Goal: Communication & Community: Answer question/provide support

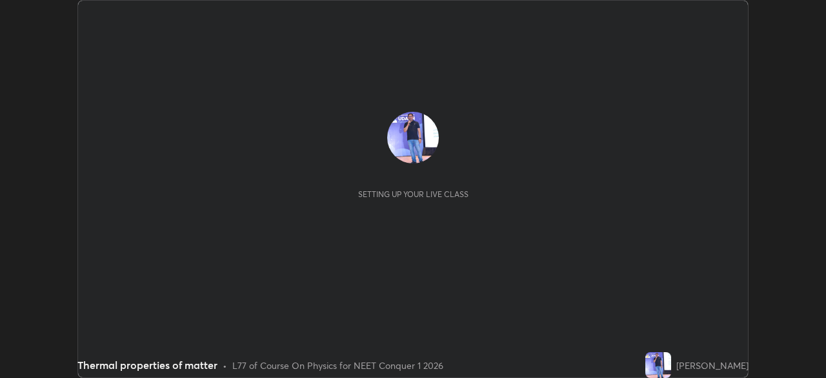
scroll to position [378, 826]
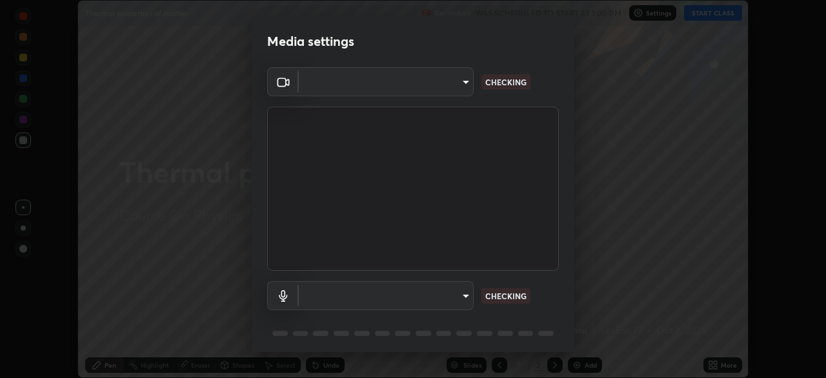
type input "1bbcfe3b1127be24ba7fa125fb83cb152f85e15c96893178e4a5d271d47187f7"
type input "default"
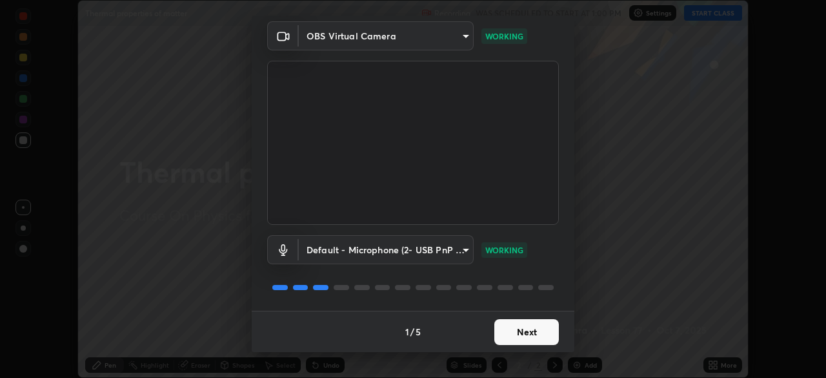
click at [529, 327] on button "Next" at bounding box center [527, 332] width 65 height 26
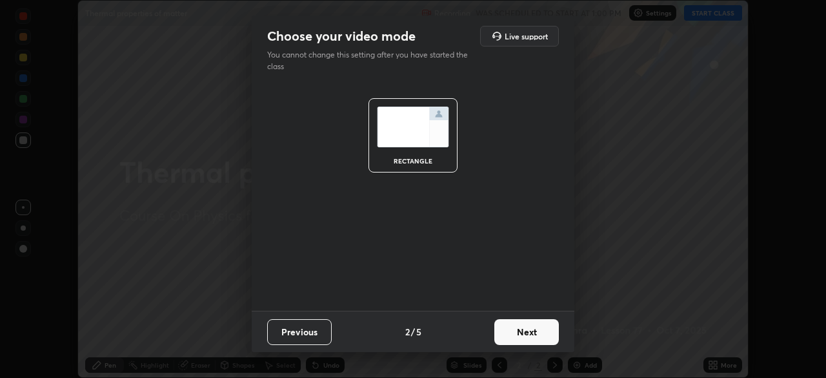
click at [528, 337] on button "Next" at bounding box center [527, 332] width 65 height 26
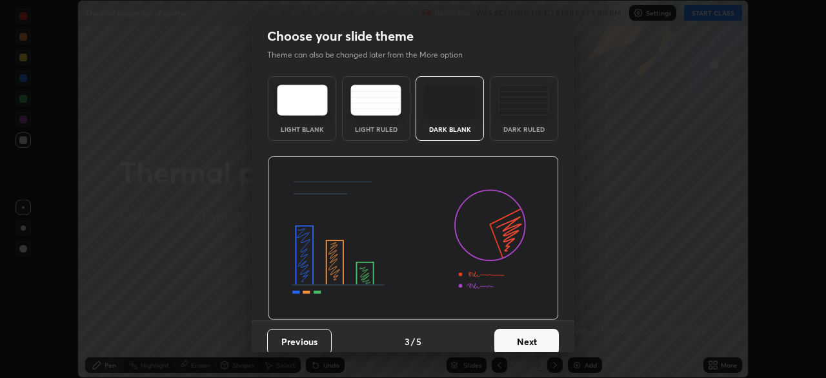
click at [529, 339] on button "Next" at bounding box center [527, 342] width 65 height 26
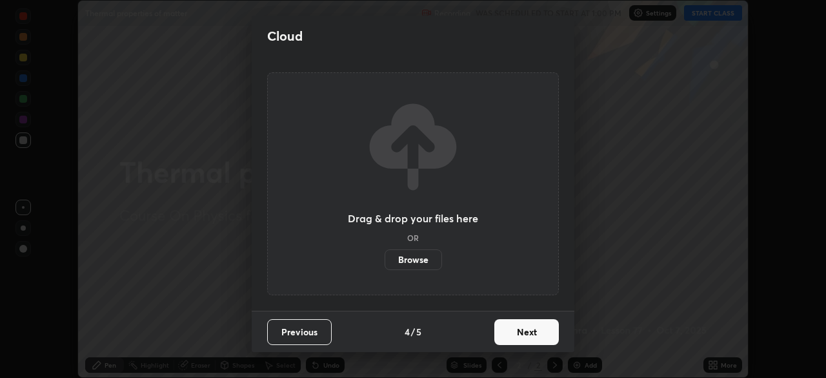
click at [528, 332] on button "Next" at bounding box center [527, 332] width 65 height 26
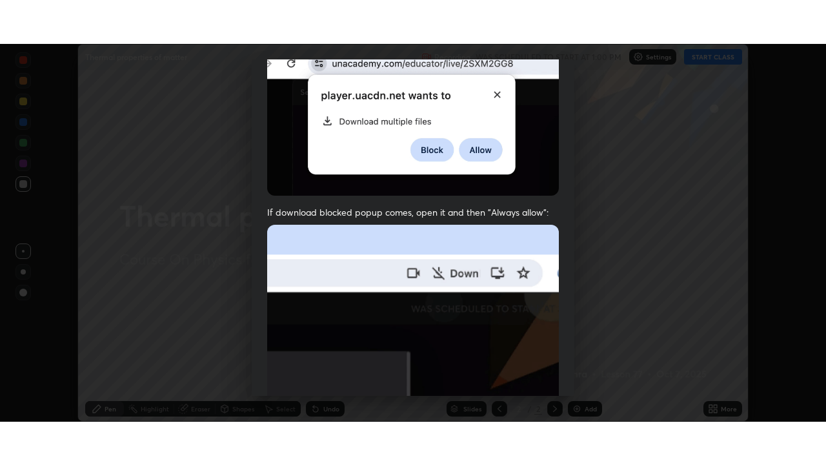
scroll to position [309, 0]
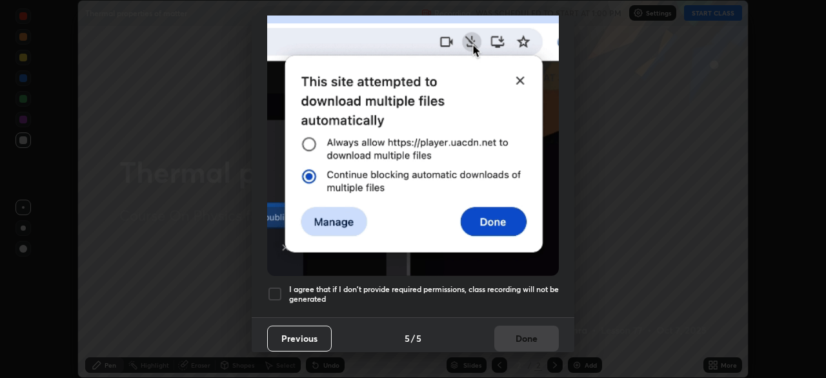
click at [271, 290] on div at bounding box center [274, 293] width 15 height 15
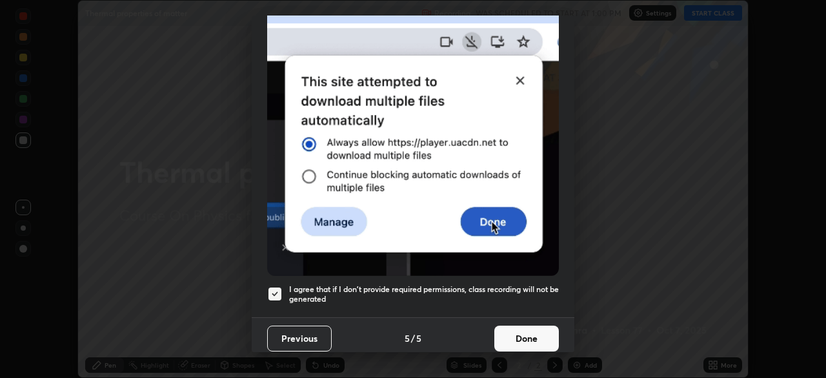
click at [525, 337] on button "Done" at bounding box center [527, 338] width 65 height 26
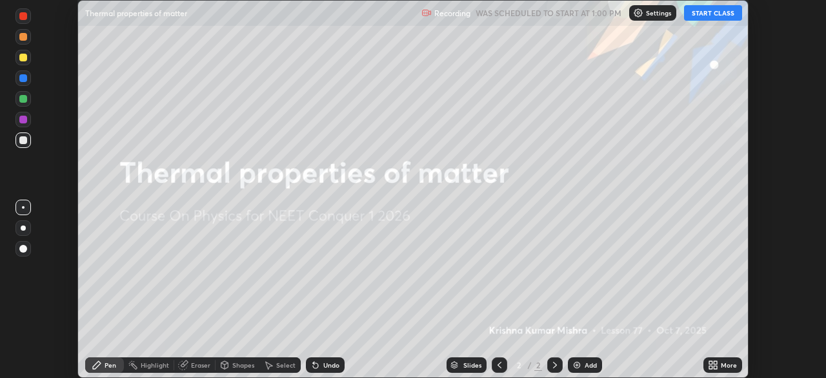
click at [710, 14] on button "START CLASS" at bounding box center [713, 12] width 58 height 15
click at [715, 362] on icon at bounding box center [715, 362] width 3 height 3
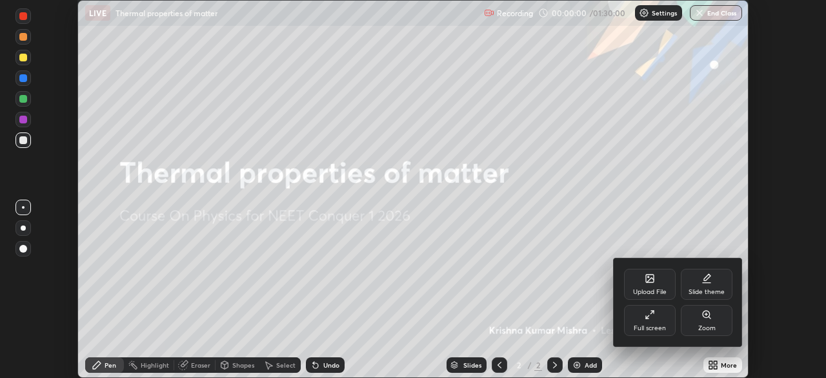
click at [651, 318] on icon at bounding box center [650, 314] width 10 height 10
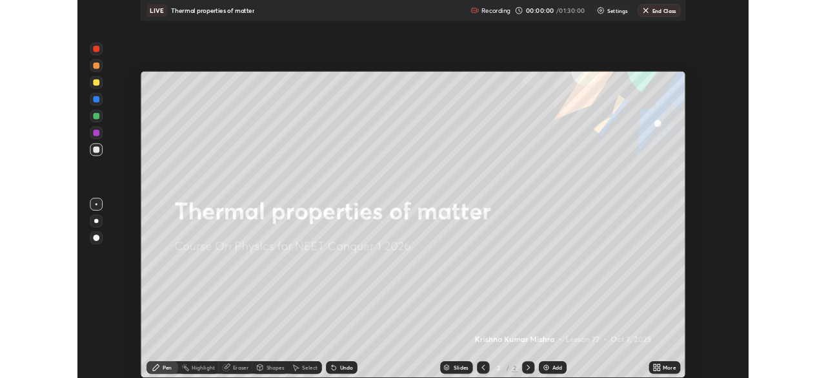
scroll to position [465, 826]
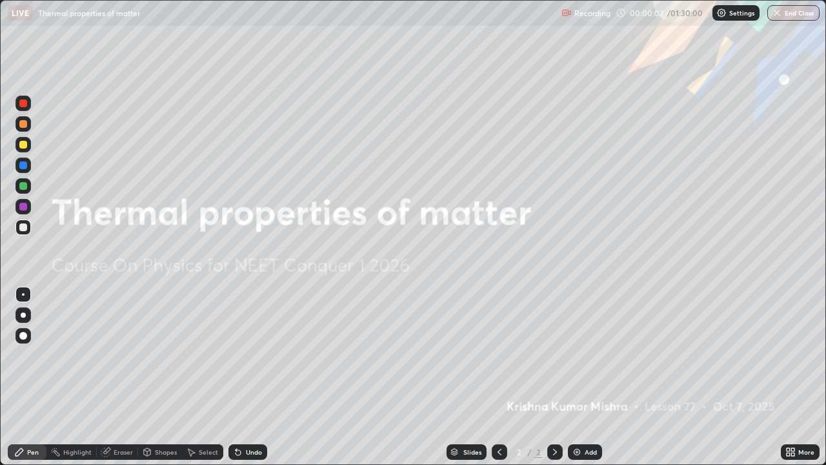
click at [586, 377] on div "Add" at bounding box center [591, 452] width 12 height 6
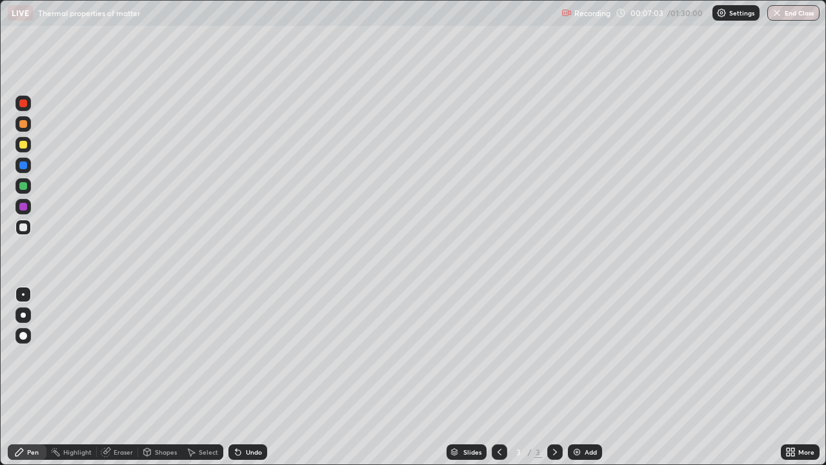
click at [257, 377] on div "Undo" at bounding box center [254, 452] width 16 height 6
click at [25, 146] on div at bounding box center [23, 145] width 8 height 8
click at [25, 148] on div at bounding box center [23, 145] width 8 height 8
click at [165, 377] on div "Shapes" at bounding box center [166, 452] width 22 height 6
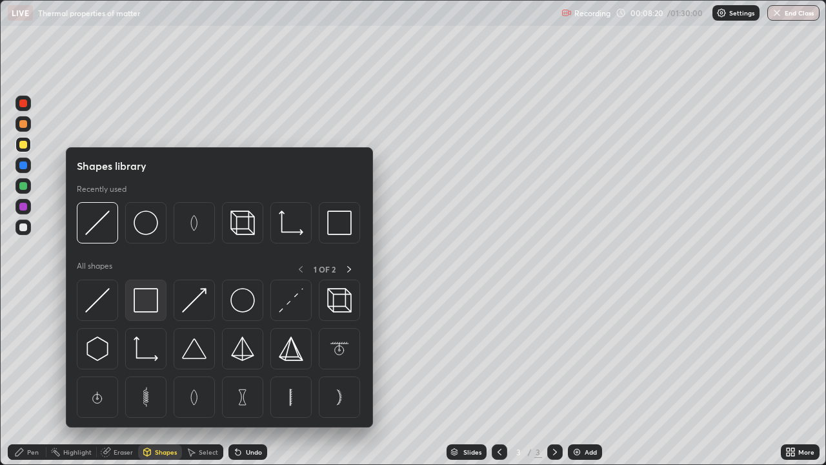
click at [147, 306] on img at bounding box center [146, 300] width 25 height 25
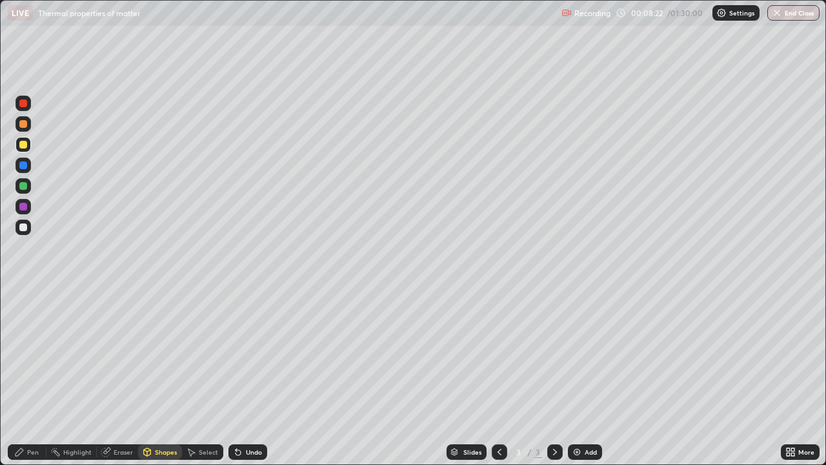
click at [251, 377] on div "Undo" at bounding box center [254, 452] width 16 height 6
click at [168, 377] on div "Shapes" at bounding box center [166, 452] width 22 height 6
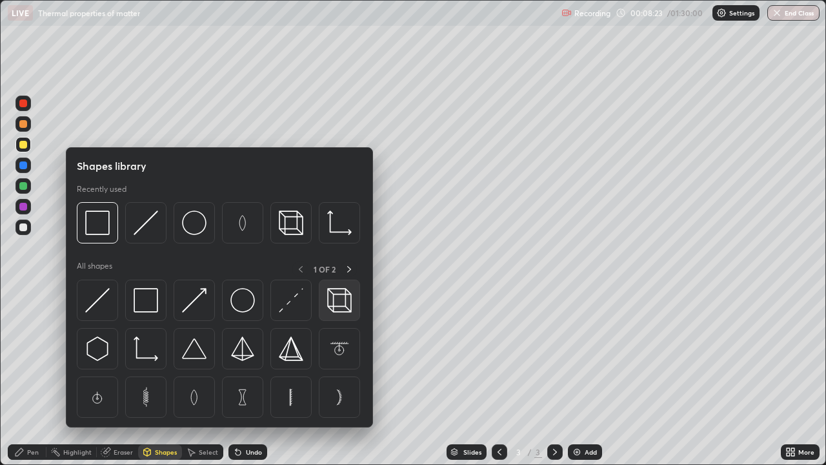
click at [337, 302] on img at bounding box center [339, 300] width 25 height 25
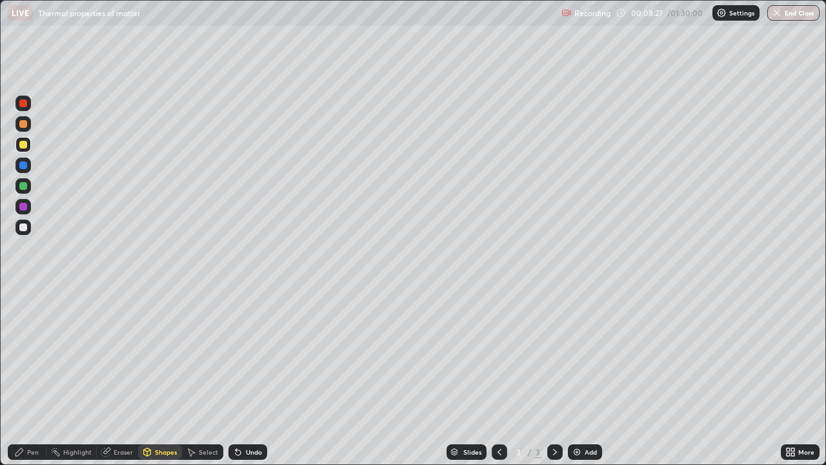
click at [34, 377] on div "Pen" at bounding box center [27, 451] width 39 height 15
click at [249, 377] on div "Undo" at bounding box center [254, 452] width 16 height 6
click at [23, 125] on div at bounding box center [23, 124] width 8 height 8
click at [582, 377] on div "Add" at bounding box center [585, 451] width 34 height 15
click at [24, 145] on div at bounding box center [23, 145] width 8 height 8
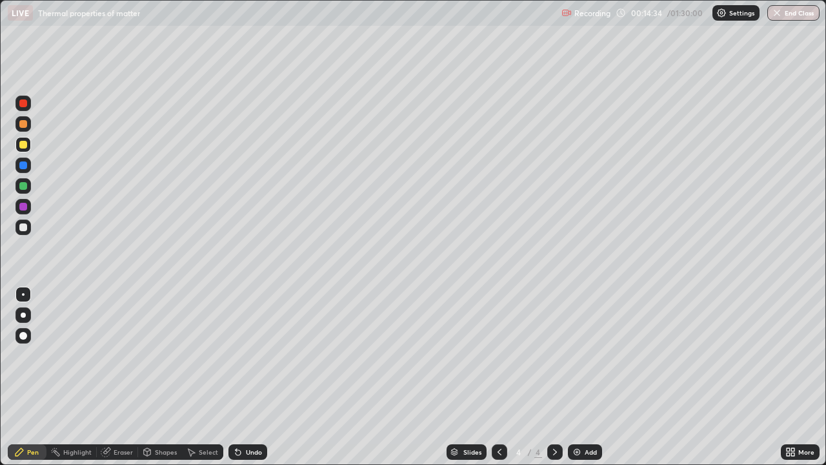
click at [163, 377] on div "Shapes" at bounding box center [160, 451] width 44 height 15
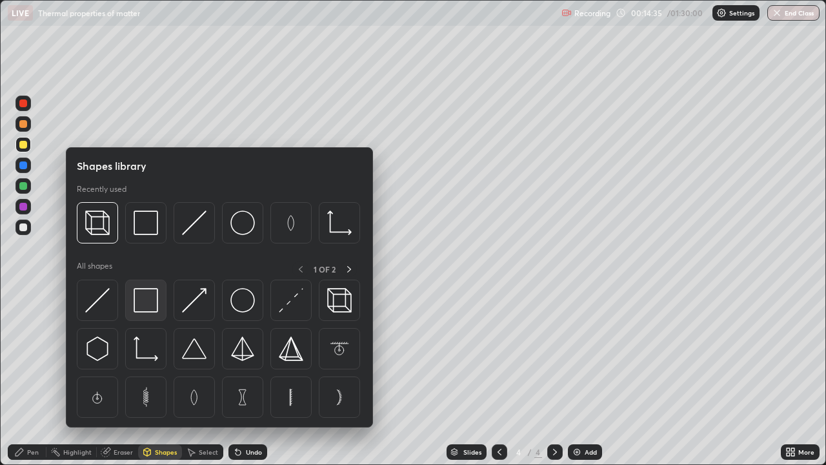
click at [151, 305] on img at bounding box center [146, 300] width 25 height 25
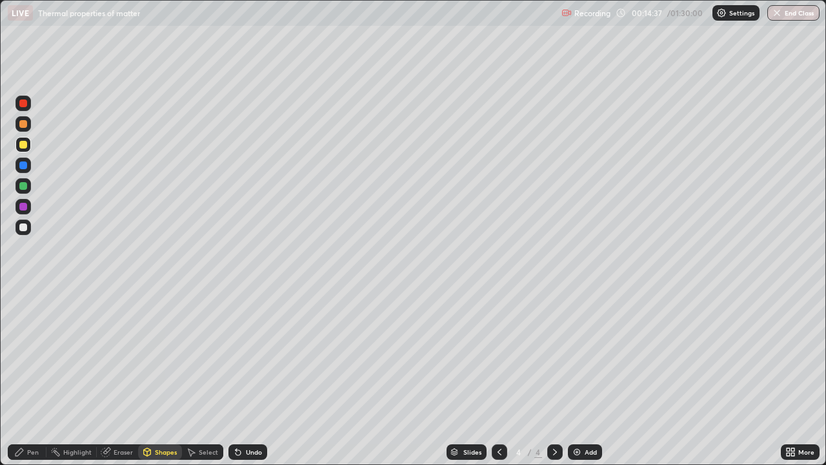
click at [28, 377] on div "Pen" at bounding box center [33, 452] width 12 height 6
click at [257, 377] on div "Undo" at bounding box center [248, 451] width 39 height 15
click at [578, 377] on div "Add" at bounding box center [585, 451] width 34 height 15
click at [585, 377] on div "Add" at bounding box center [591, 452] width 12 height 6
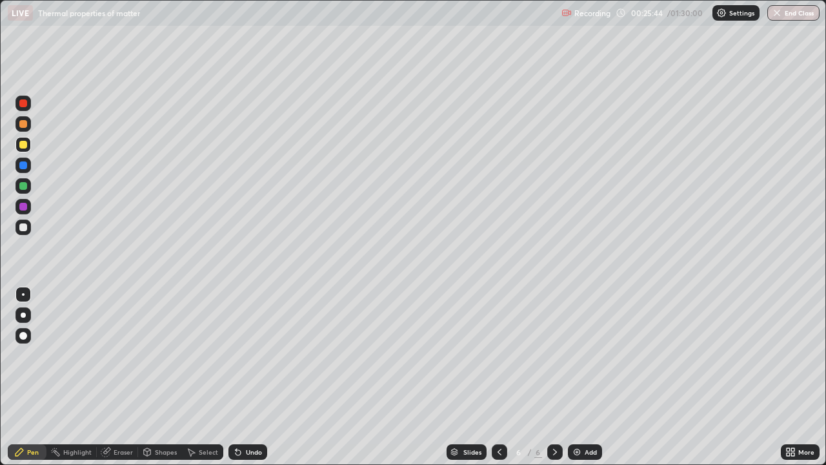
click at [29, 143] on div at bounding box center [22, 144] width 15 height 15
click at [210, 377] on div "Select" at bounding box center [202, 451] width 41 height 15
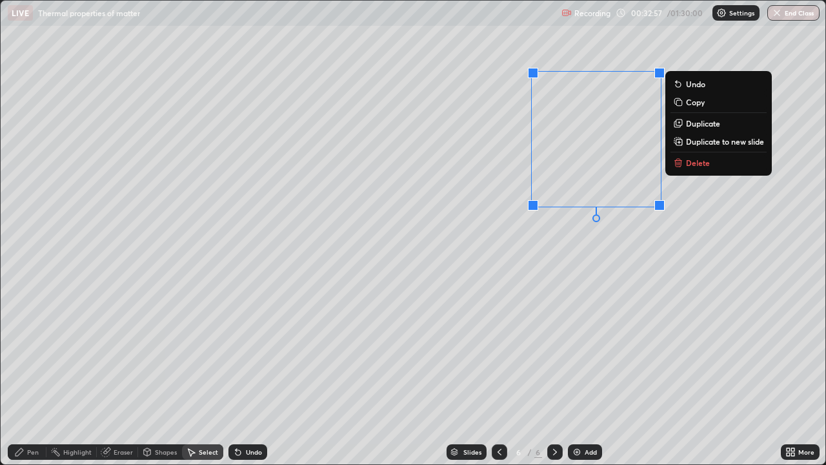
click at [697, 165] on p "Delete" at bounding box center [698, 163] width 24 height 10
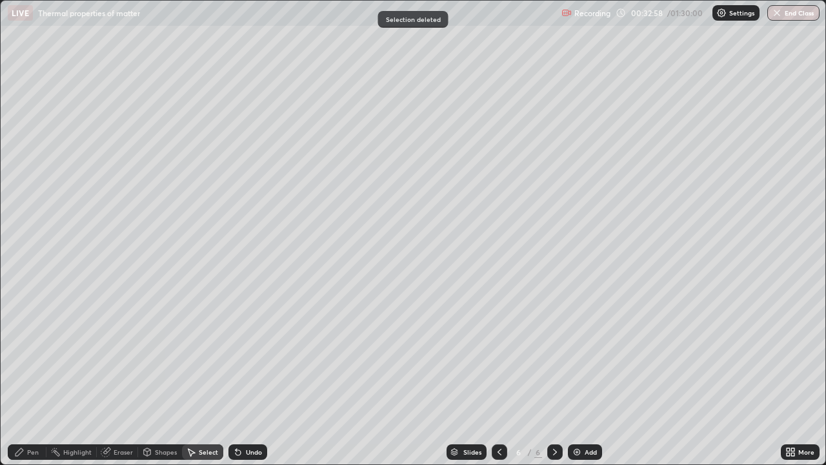
click at [28, 377] on div "Pen" at bounding box center [33, 452] width 12 height 6
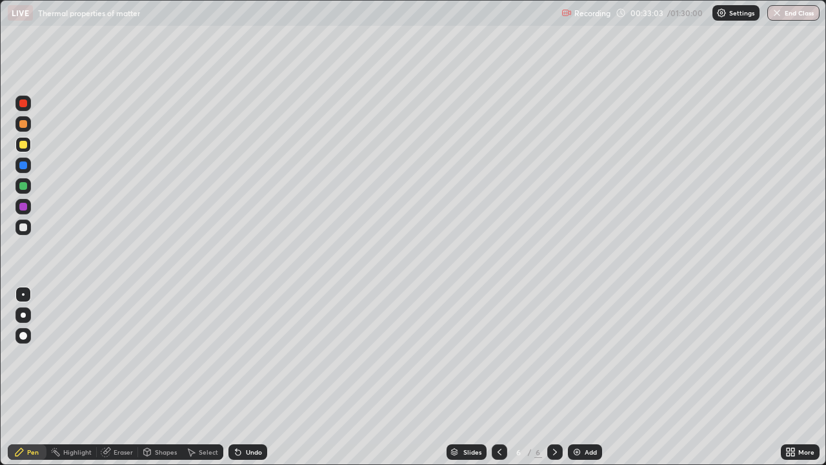
click at [248, 377] on div "Undo" at bounding box center [254, 452] width 16 height 6
click at [251, 377] on div "Undo" at bounding box center [254, 452] width 16 height 6
click at [256, 377] on div "Undo" at bounding box center [248, 451] width 39 height 15
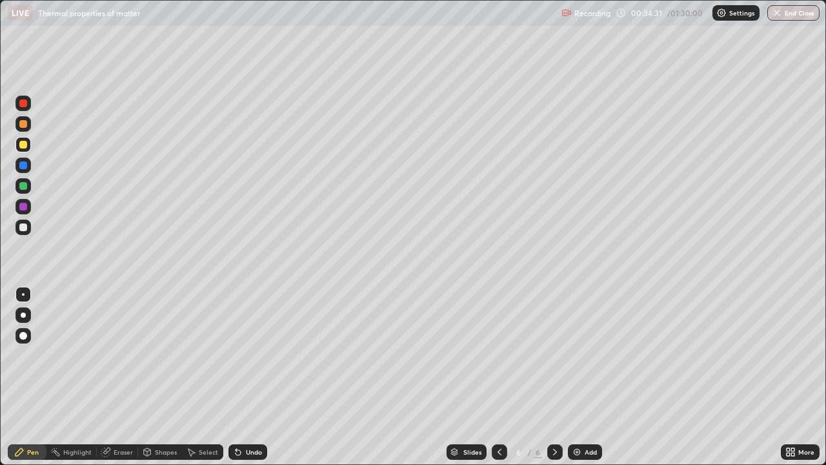
click at [588, 377] on div "Add" at bounding box center [591, 452] width 12 height 6
click at [342, 377] on div "Slides 7 / 7 Add" at bounding box center [524, 452] width 514 height 26
click at [208, 377] on div "Select" at bounding box center [208, 452] width 19 height 6
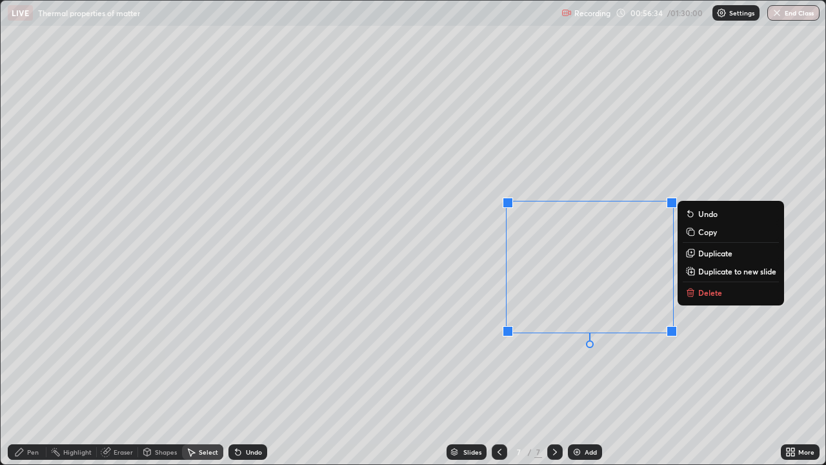
click at [709, 296] on p "Delete" at bounding box center [711, 292] width 24 height 10
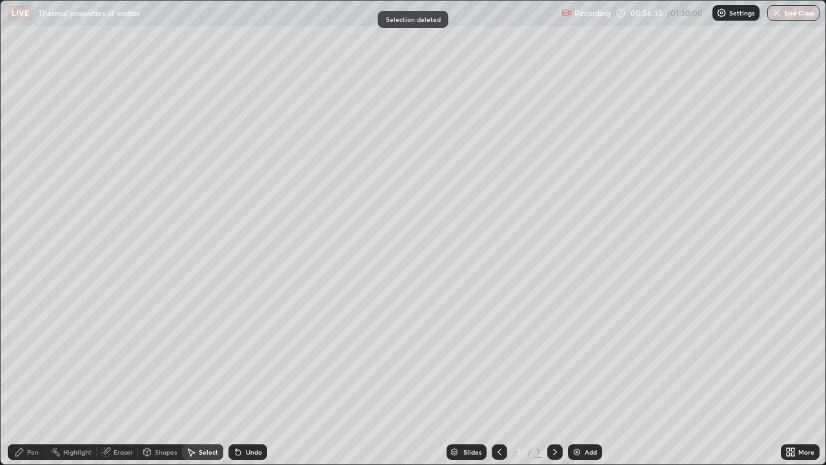
click at [33, 377] on div "Pen" at bounding box center [27, 451] width 39 height 15
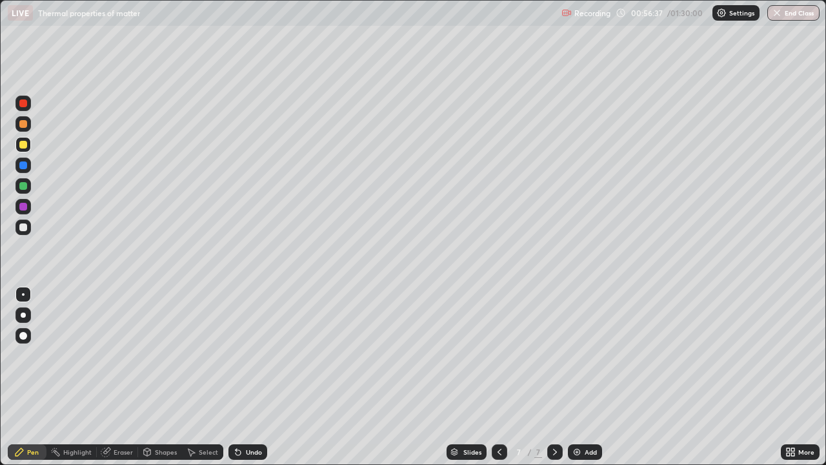
click at [587, 377] on div "Add" at bounding box center [591, 452] width 12 height 6
click at [168, 377] on div "Shapes" at bounding box center [160, 451] width 44 height 15
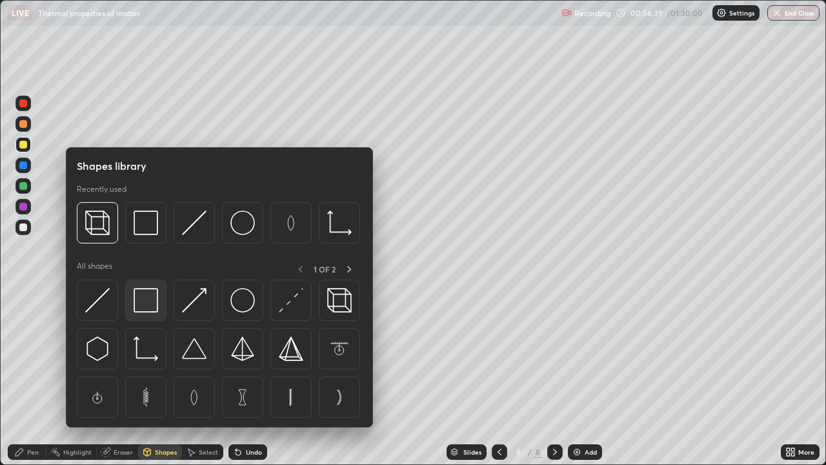
click at [156, 307] on img at bounding box center [146, 300] width 25 height 25
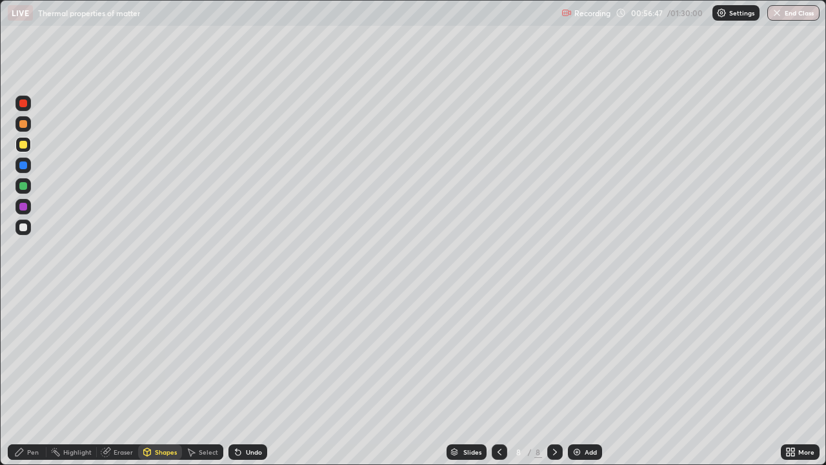
click at [161, 377] on div "Shapes" at bounding box center [166, 452] width 22 height 6
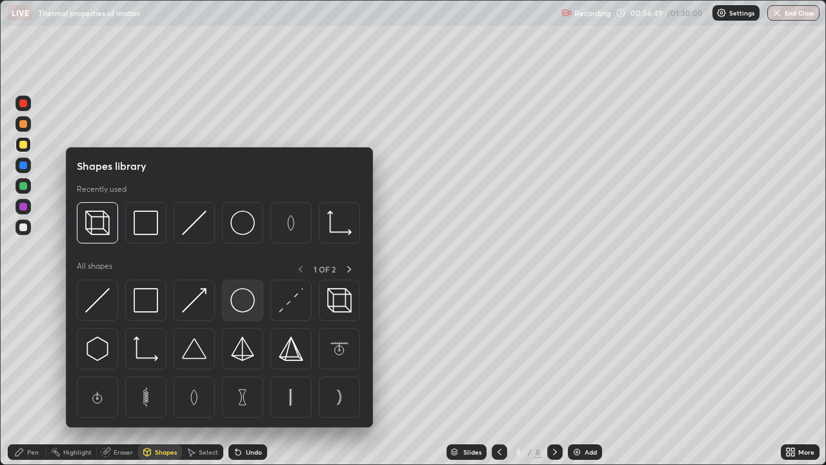
click at [242, 304] on img at bounding box center [243, 300] width 25 height 25
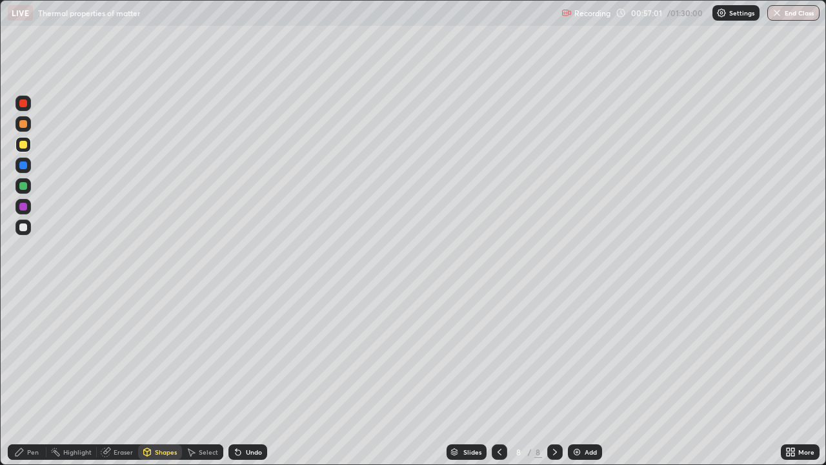
click at [123, 377] on div "Eraser" at bounding box center [123, 452] width 19 height 6
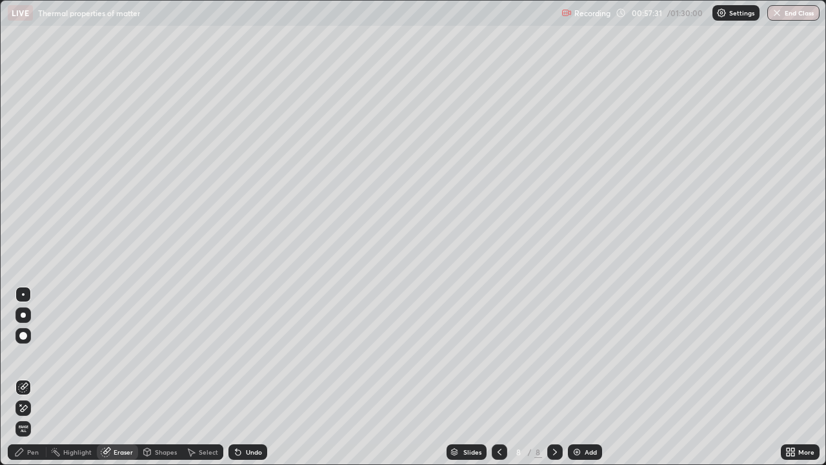
click at [36, 377] on div "Pen" at bounding box center [27, 451] width 39 height 15
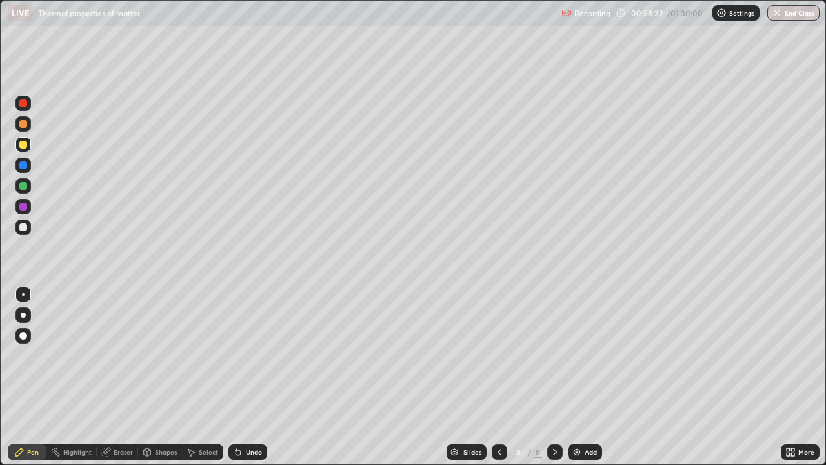
click at [25, 125] on div at bounding box center [23, 124] width 8 height 8
click at [251, 377] on div "Undo" at bounding box center [248, 451] width 39 height 15
click at [247, 377] on div "Undo" at bounding box center [248, 451] width 39 height 15
click at [250, 377] on div "Undo" at bounding box center [254, 452] width 16 height 6
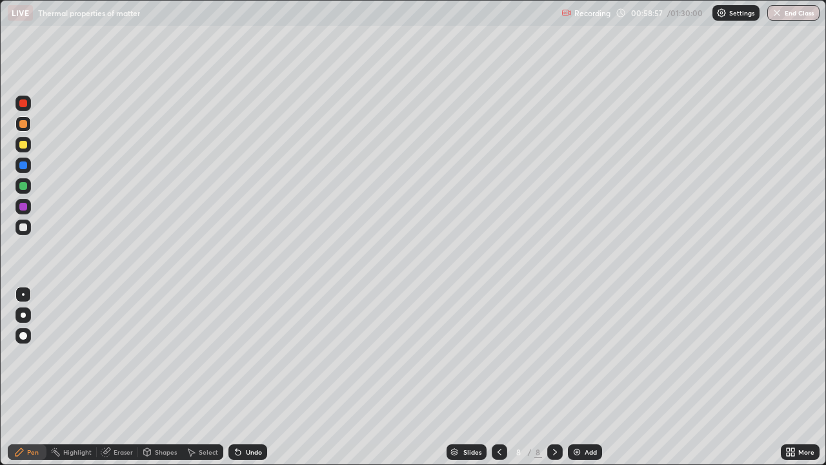
click at [204, 377] on div "Select" at bounding box center [202, 451] width 41 height 15
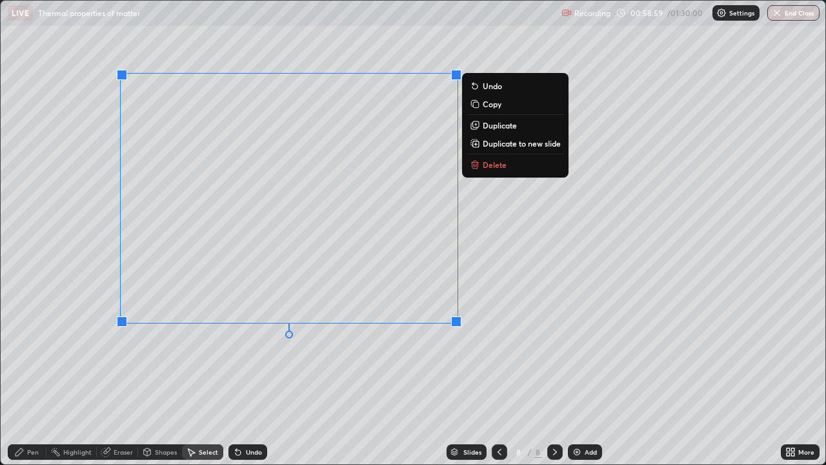
click at [498, 165] on p "Delete" at bounding box center [495, 164] width 24 height 10
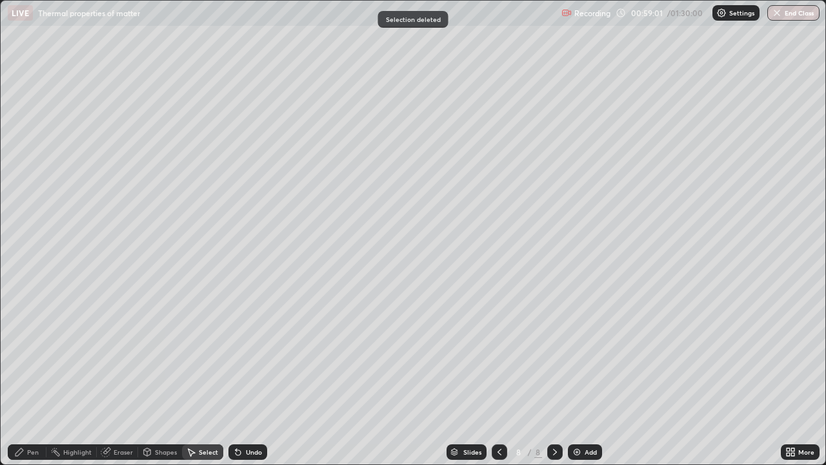
click at [169, 377] on div "Shapes" at bounding box center [166, 452] width 22 height 6
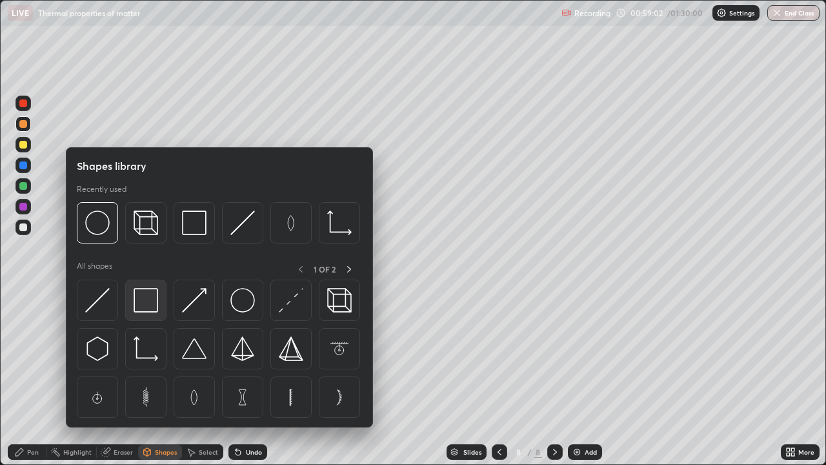
click at [145, 304] on img at bounding box center [146, 300] width 25 height 25
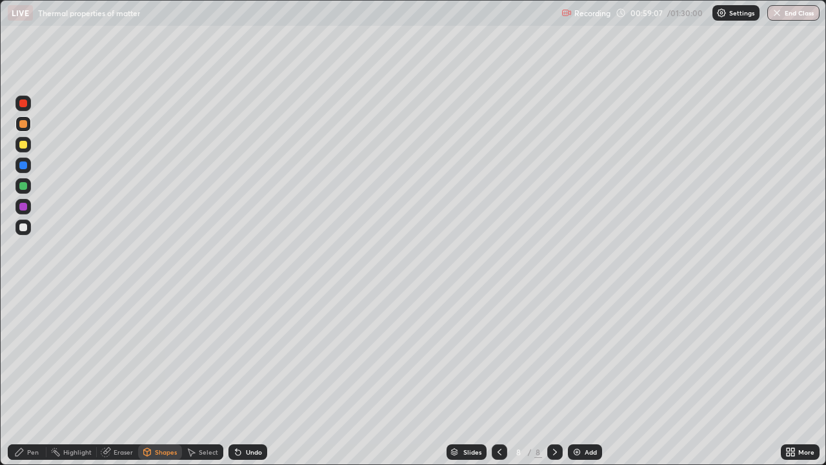
click at [157, 377] on div "Shapes" at bounding box center [166, 452] width 22 height 6
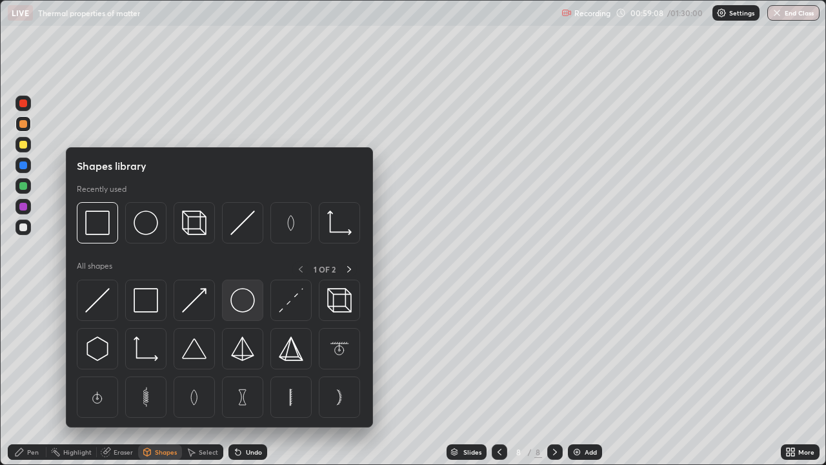
click at [243, 301] on img at bounding box center [243, 300] width 25 height 25
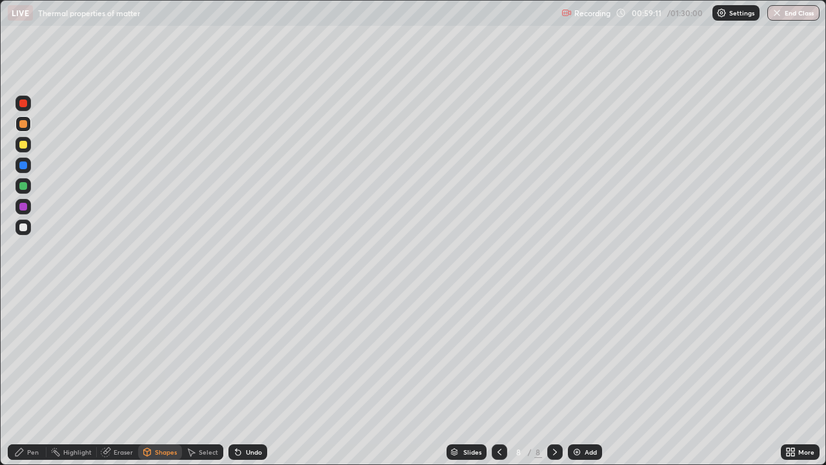
click at [172, 377] on div "Shapes" at bounding box center [166, 452] width 22 height 6
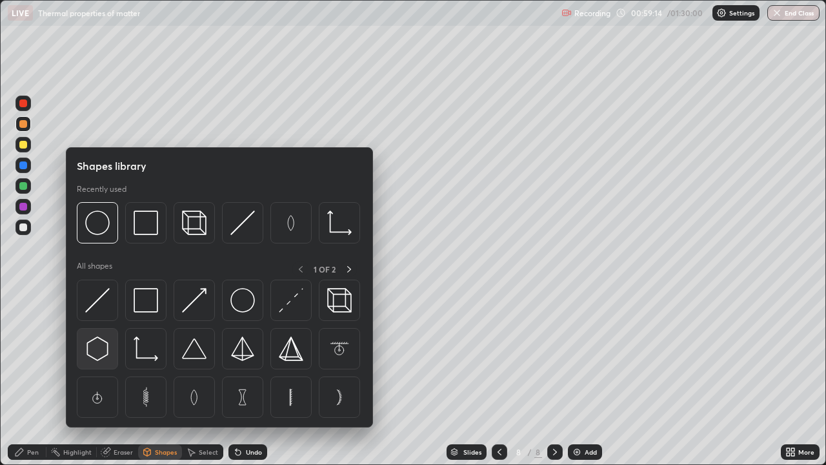
click at [106, 348] on img at bounding box center [97, 348] width 25 height 25
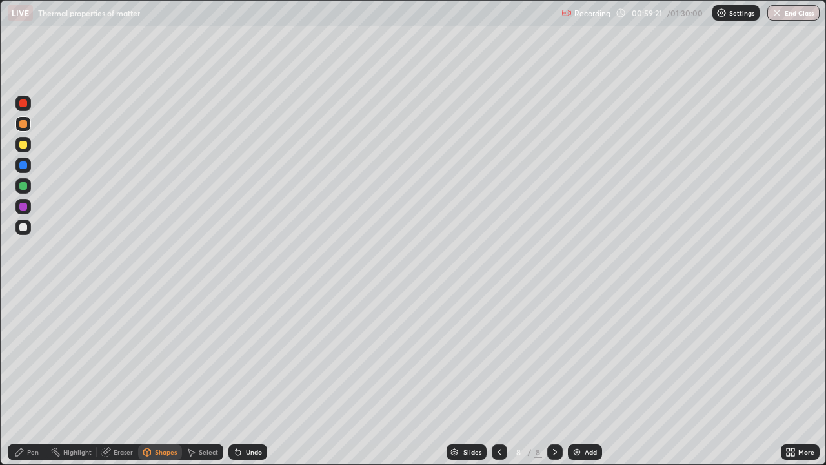
click at [205, 377] on div "Select" at bounding box center [208, 452] width 19 height 6
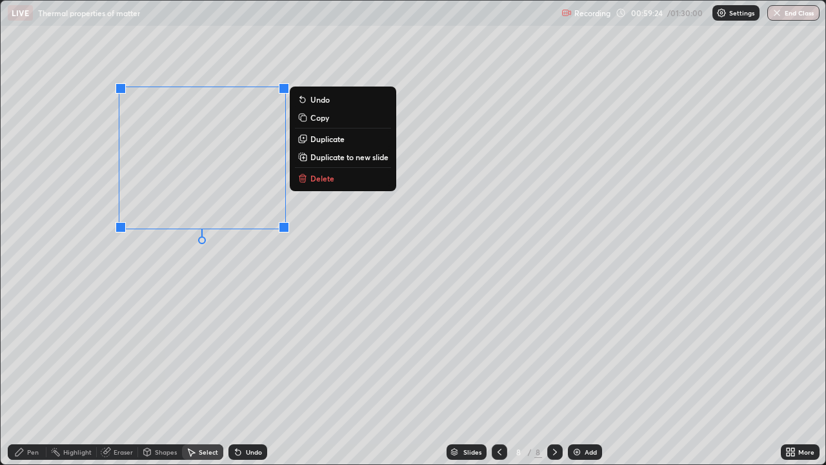
click at [332, 140] on p "Duplicate" at bounding box center [328, 139] width 34 height 10
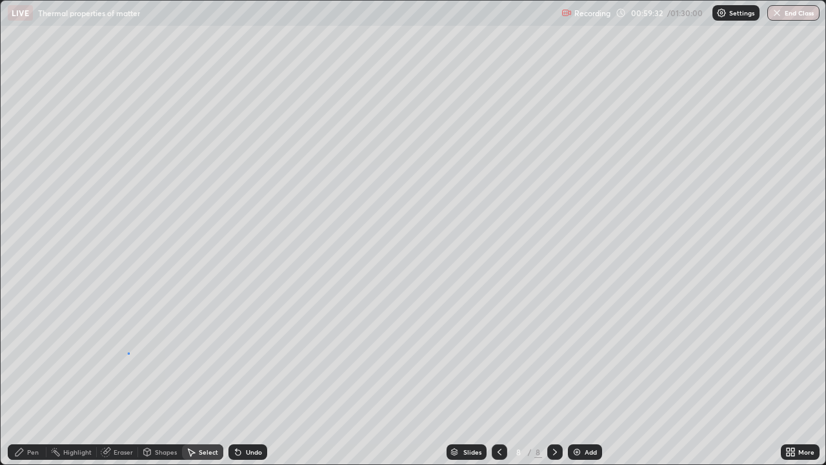
click at [128, 353] on div "0 ° Undo Copy Duplicate Duplicate to new slide Delete" at bounding box center [413, 233] width 825 height 464
click at [27, 377] on div "Pen" at bounding box center [27, 451] width 39 height 15
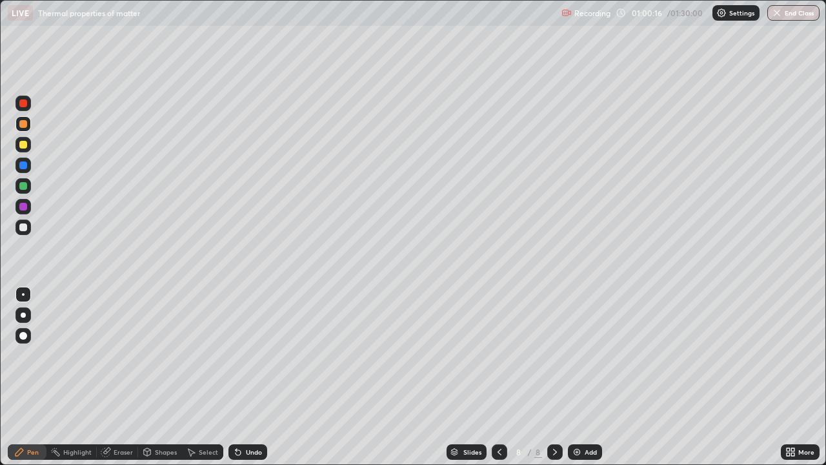
click at [25, 145] on div at bounding box center [23, 145] width 8 height 8
click at [23, 227] on div at bounding box center [23, 227] width 8 height 8
click at [28, 377] on div "Pen" at bounding box center [33, 452] width 12 height 6
click at [23, 207] on div at bounding box center [23, 207] width 8 height 8
click at [580, 377] on img at bounding box center [577, 452] width 10 height 10
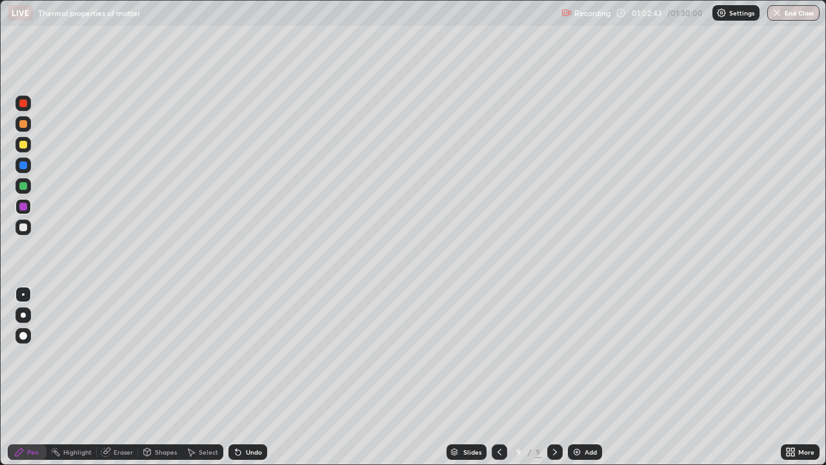
click at [25, 142] on div at bounding box center [23, 145] width 8 height 8
click at [168, 377] on div "Shapes" at bounding box center [160, 451] width 44 height 15
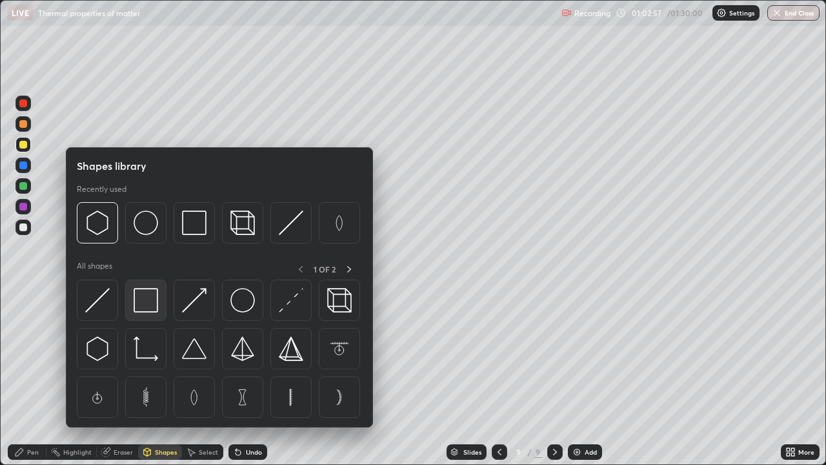
click at [147, 303] on img at bounding box center [146, 300] width 25 height 25
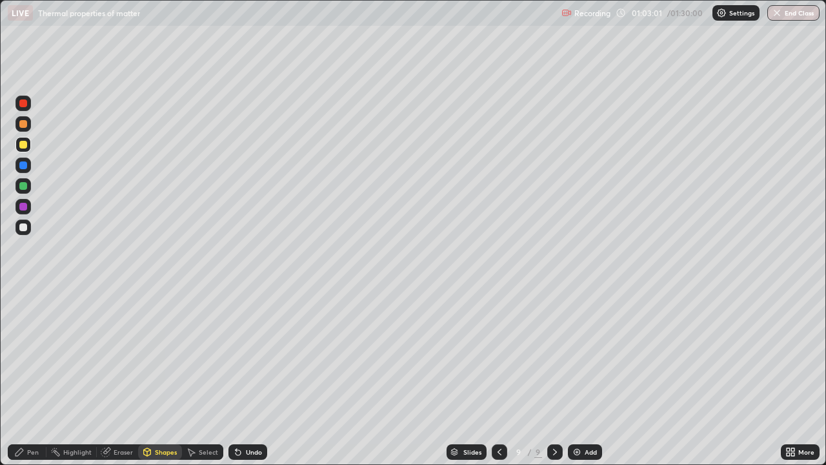
click at [169, 377] on div "Shapes" at bounding box center [166, 452] width 22 height 6
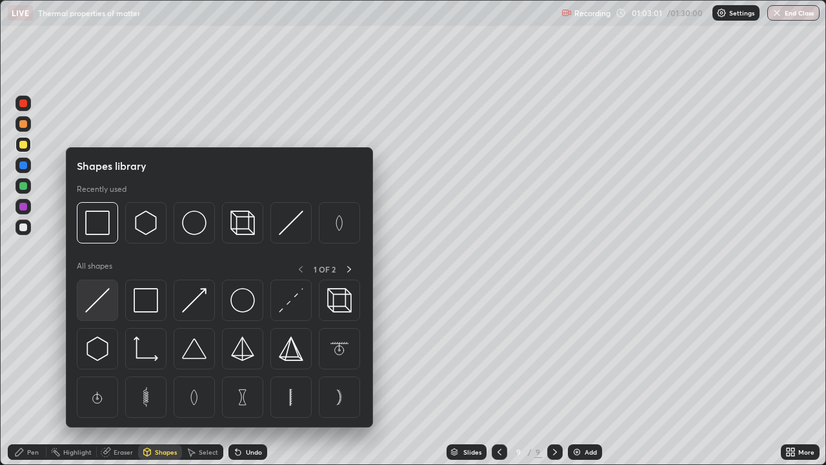
click at [100, 302] on img at bounding box center [97, 300] width 25 height 25
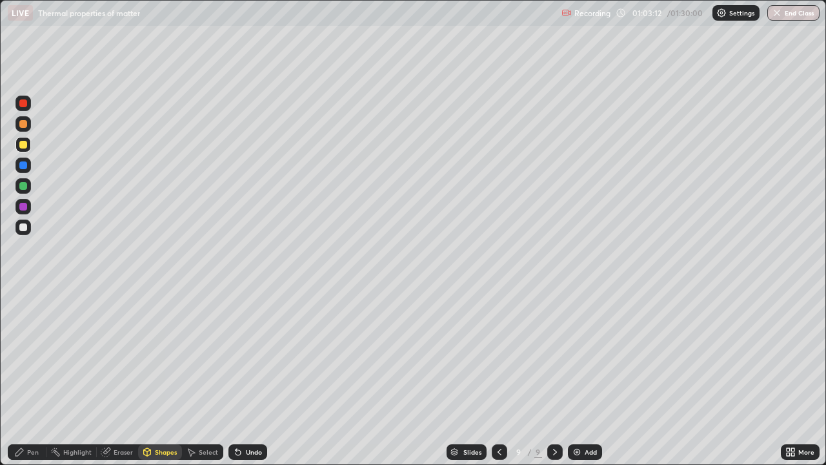
click at [26, 183] on div at bounding box center [23, 186] width 8 height 8
click at [36, 377] on div "Pen" at bounding box center [27, 451] width 39 height 15
click at [23, 146] on div at bounding box center [23, 145] width 8 height 8
click at [251, 377] on div "Undo" at bounding box center [254, 452] width 16 height 6
click at [22, 186] on div at bounding box center [23, 186] width 8 height 8
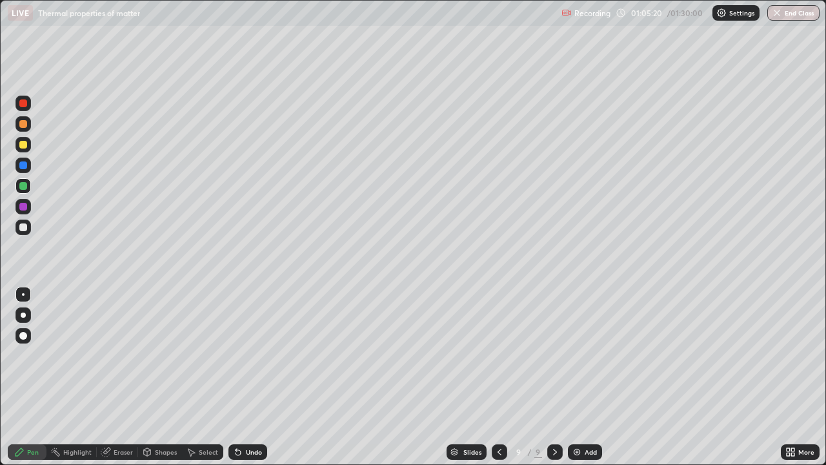
click at [209, 377] on div "Select" at bounding box center [208, 452] width 19 height 6
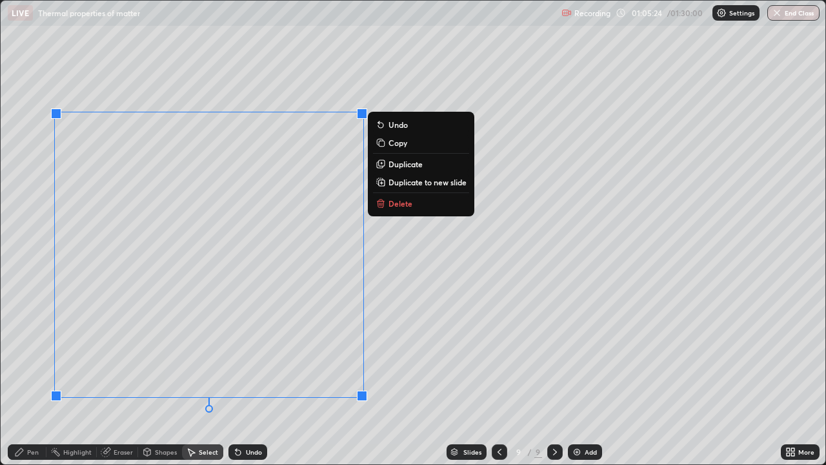
click at [405, 164] on p "Duplicate" at bounding box center [406, 164] width 34 height 10
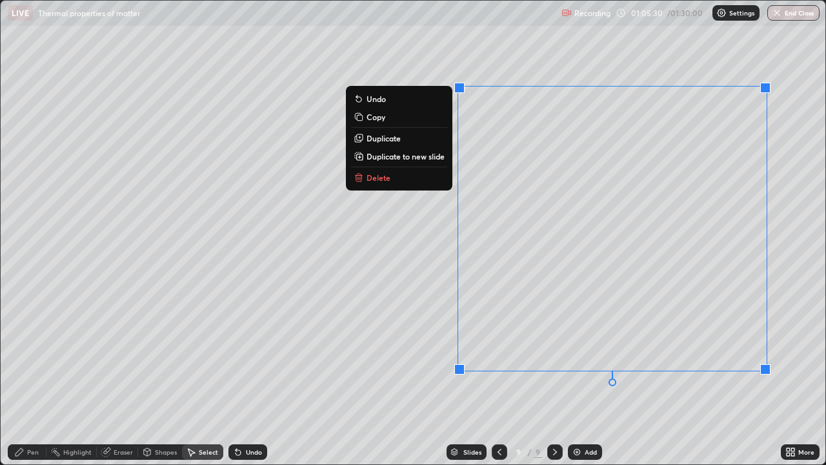
click at [119, 377] on div "Eraser" at bounding box center [123, 452] width 19 height 6
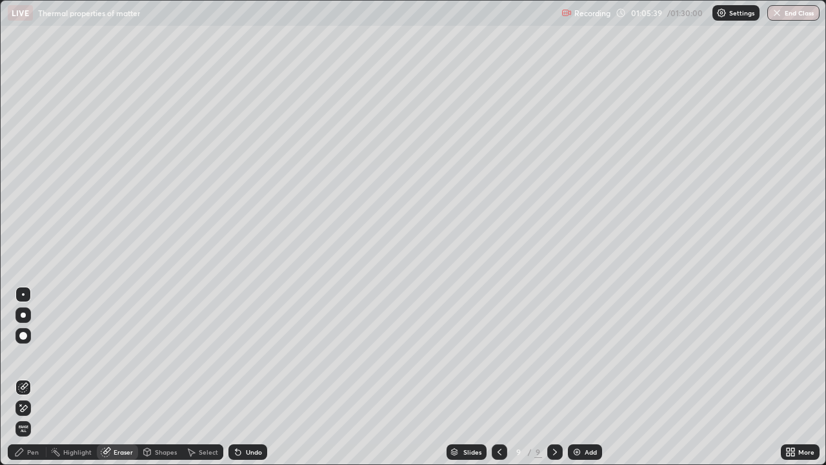
click at [33, 377] on div "Pen" at bounding box center [33, 452] width 12 height 6
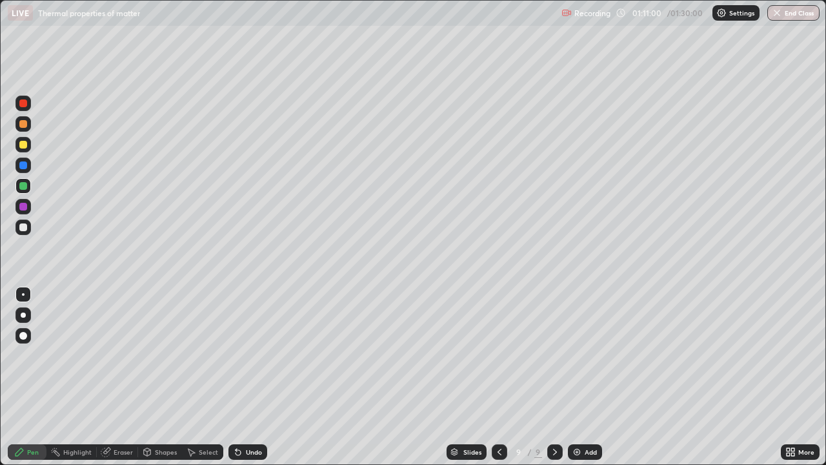
click at [586, 377] on div "Add" at bounding box center [591, 452] width 12 height 6
click at [25, 145] on div at bounding box center [23, 145] width 8 height 8
click at [241, 377] on div "Undo" at bounding box center [248, 451] width 39 height 15
click at [254, 377] on div "Undo" at bounding box center [254, 452] width 16 height 6
click at [582, 377] on div "Add" at bounding box center [585, 451] width 34 height 15
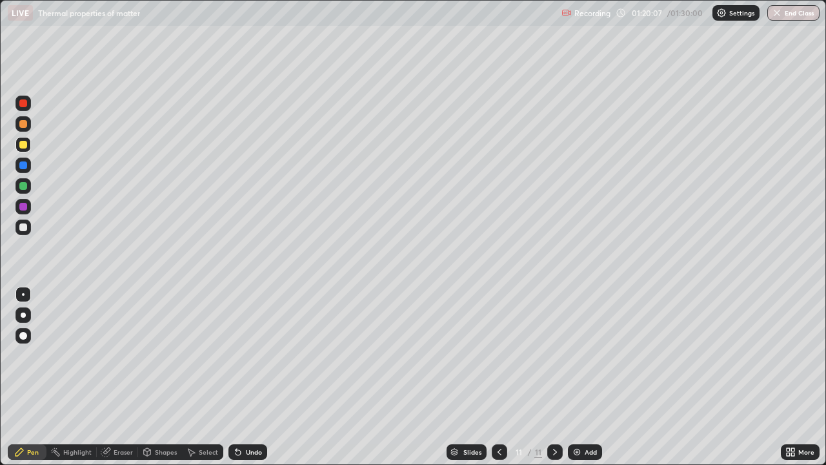
click at [158, 377] on div "Shapes" at bounding box center [166, 452] width 22 height 6
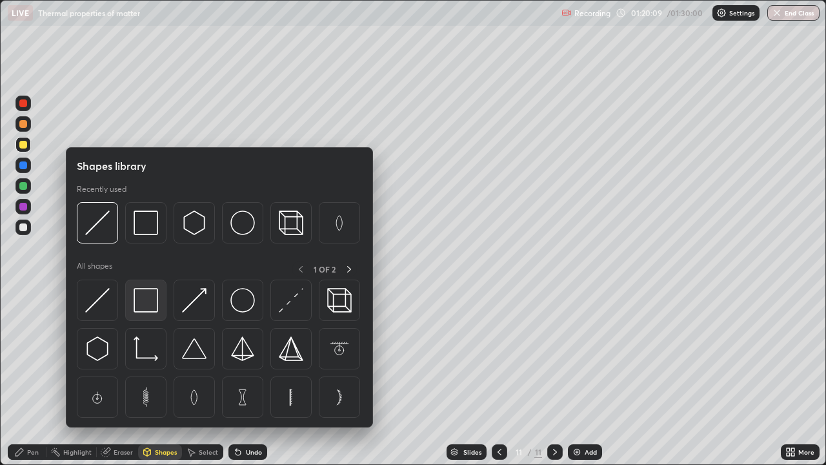
click at [148, 304] on img at bounding box center [146, 300] width 25 height 25
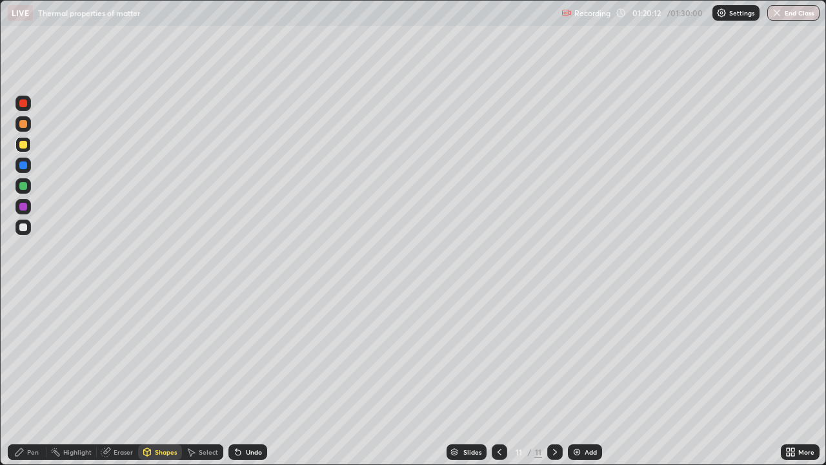
click at [151, 377] on icon at bounding box center [147, 452] width 10 height 10
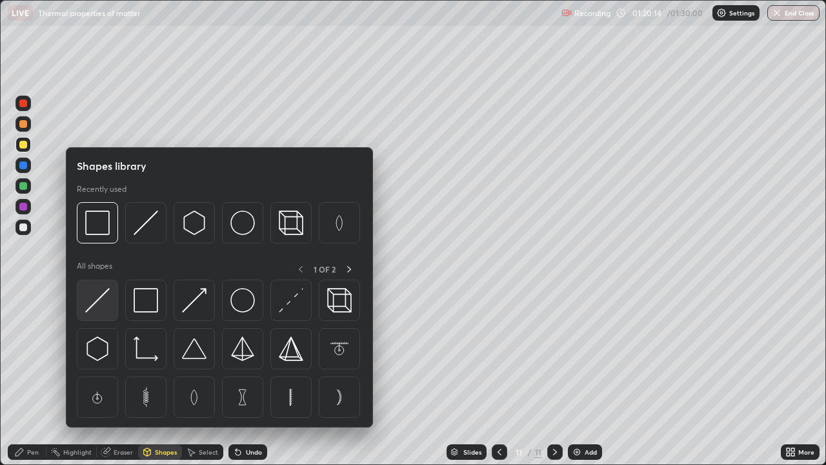
click at [101, 298] on img at bounding box center [97, 300] width 25 height 25
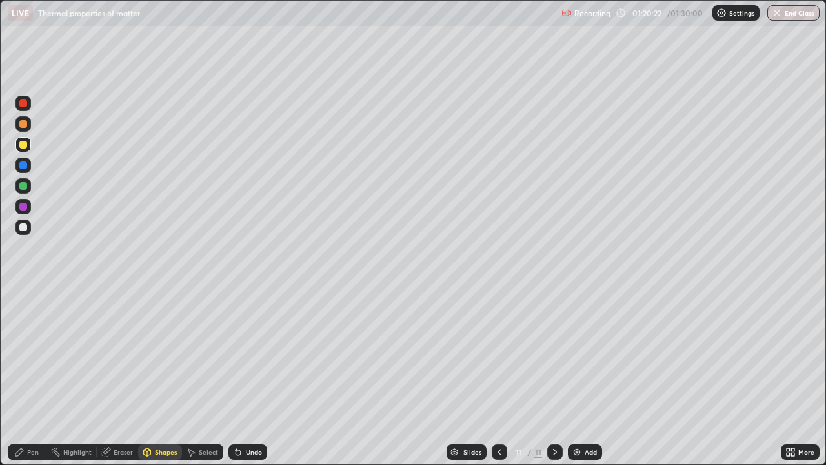
click at [164, 377] on div "Shapes" at bounding box center [166, 452] width 22 height 6
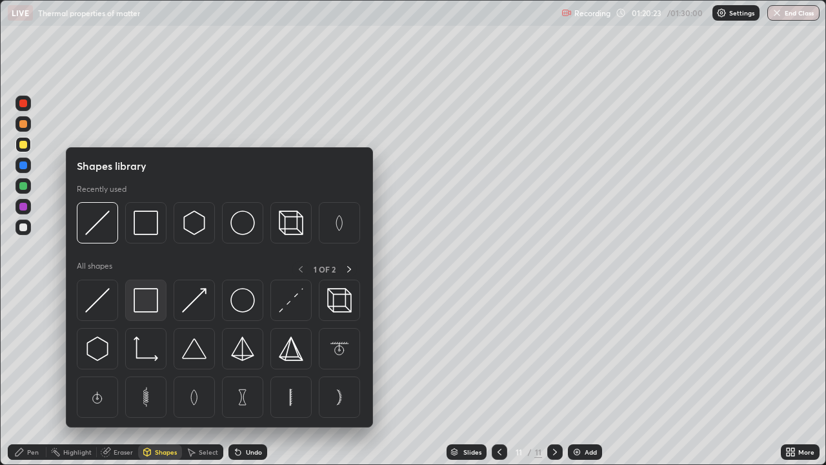
click at [145, 303] on img at bounding box center [146, 300] width 25 height 25
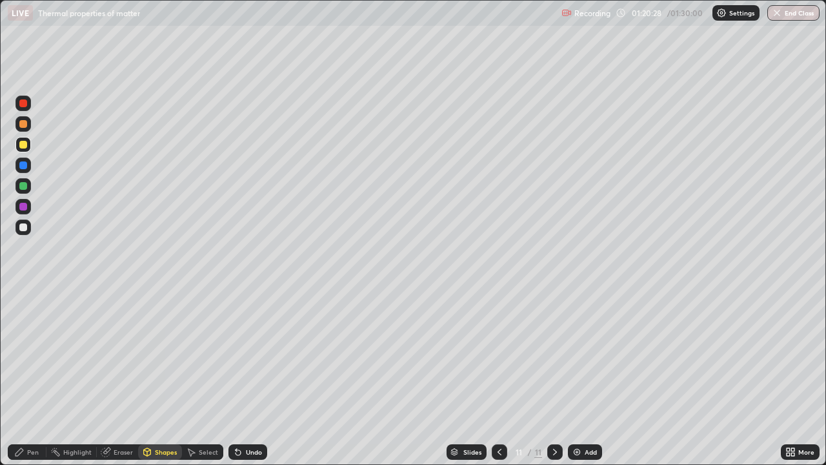
click at [165, 377] on div "Shapes" at bounding box center [166, 452] width 22 height 6
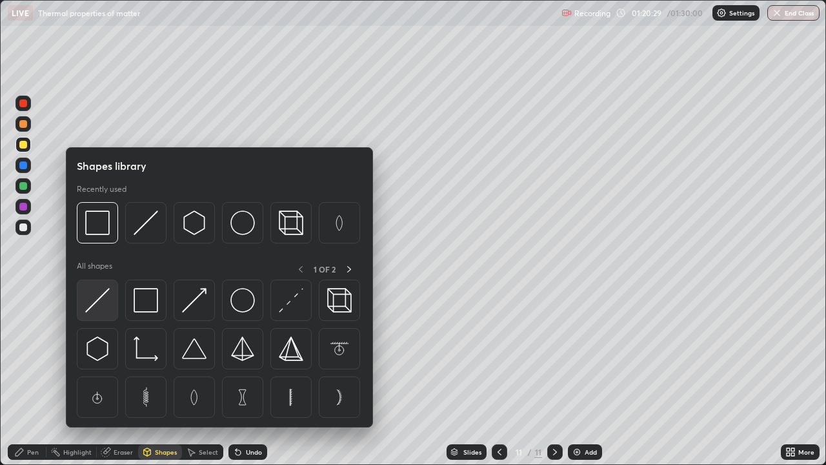
click at [99, 300] on img at bounding box center [97, 300] width 25 height 25
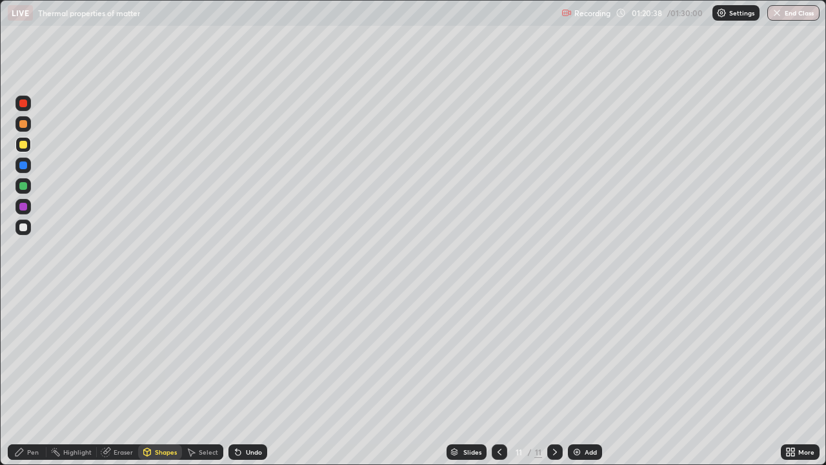
click at [33, 377] on div "Pen" at bounding box center [33, 452] width 12 height 6
click at [121, 377] on div "Eraser" at bounding box center [123, 452] width 19 height 6
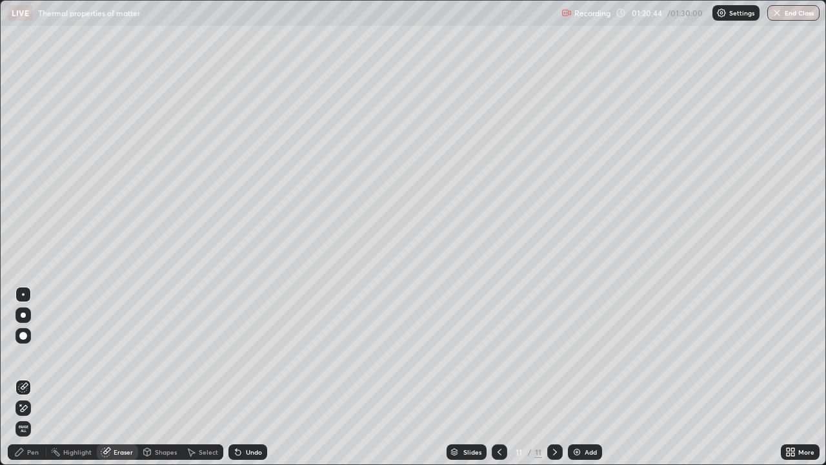
click at [35, 377] on div "Pen" at bounding box center [33, 452] width 12 height 6
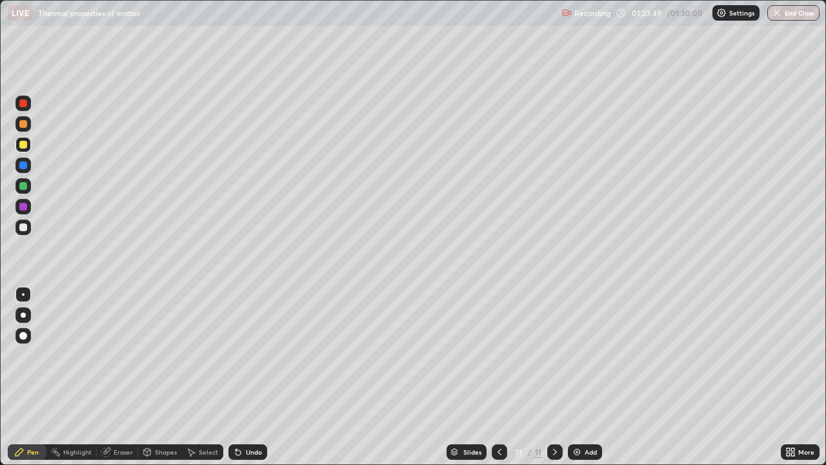
click at [774, 15] on img "button" at bounding box center [777, 13] width 10 height 10
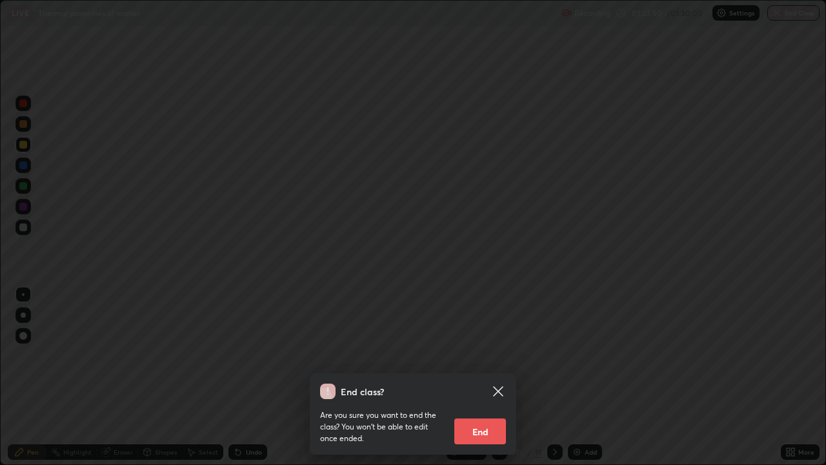
click at [487, 377] on button "End" at bounding box center [481, 431] width 52 height 26
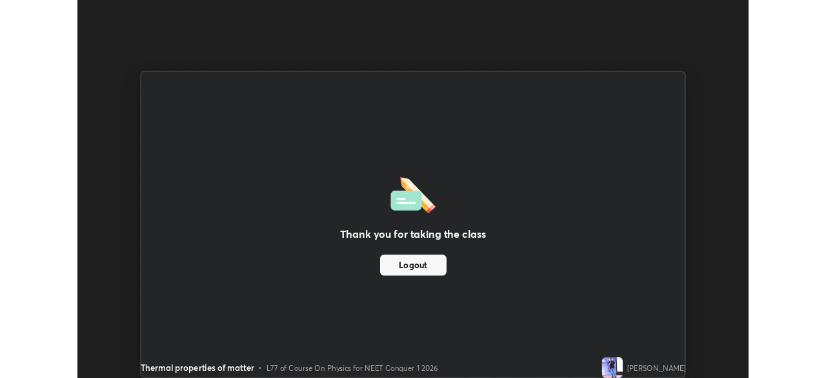
scroll to position [64191, 63742]
